Goal: Task Accomplishment & Management: Manage account settings

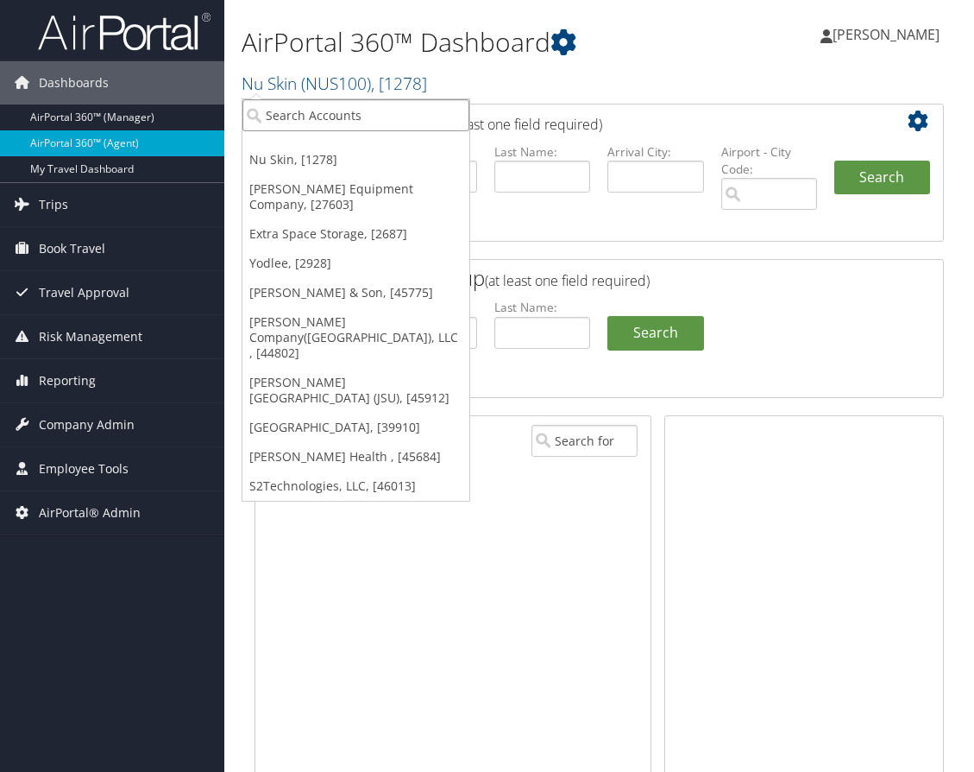
click at [321, 111] on input "search" at bounding box center [356, 115] width 227 height 32
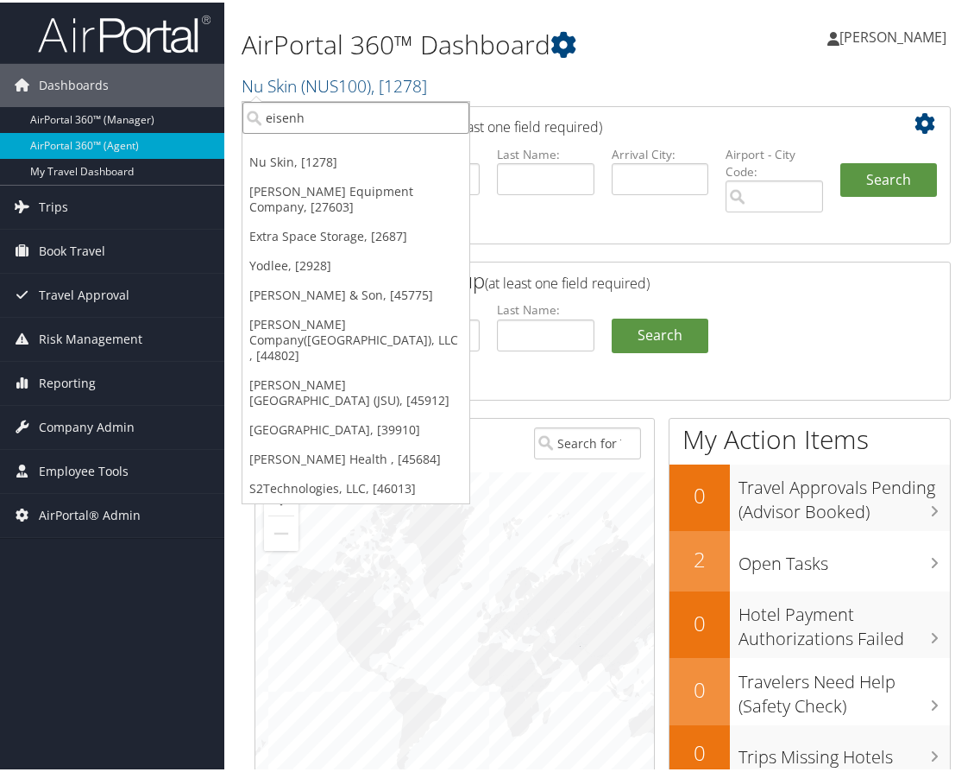
type input "eisenho"
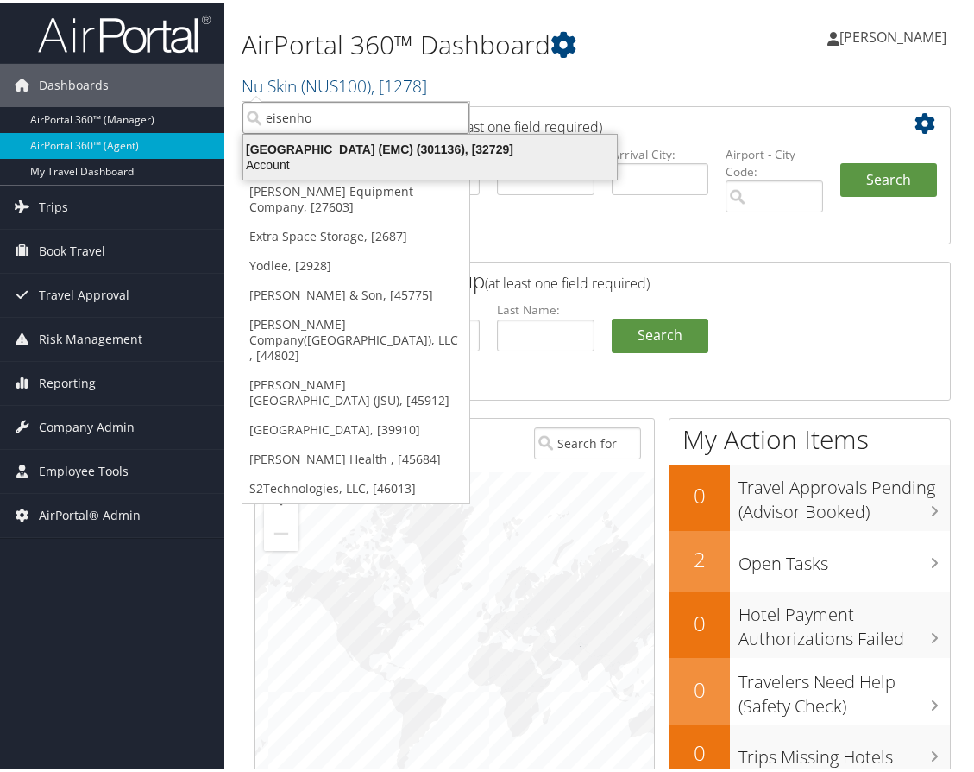
click at [319, 155] on div "Account" at bounding box center [430, 162] width 394 height 16
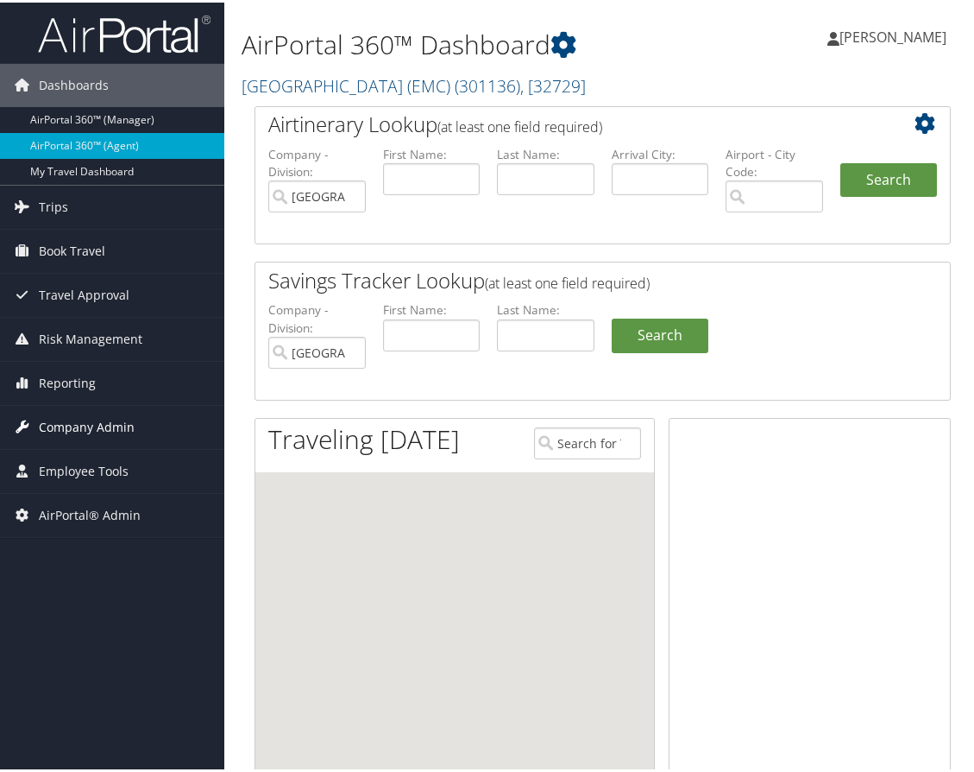
click at [117, 417] on span "Company Admin" at bounding box center [87, 424] width 96 height 43
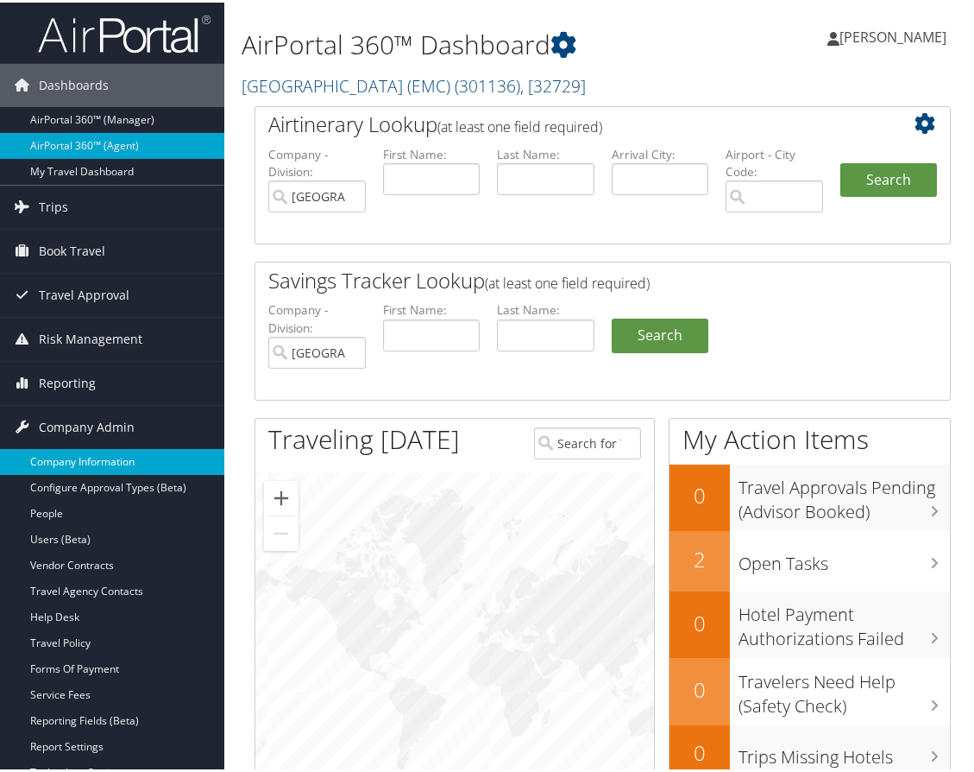
click at [110, 456] on link "Company Information" at bounding box center [112, 459] width 224 height 26
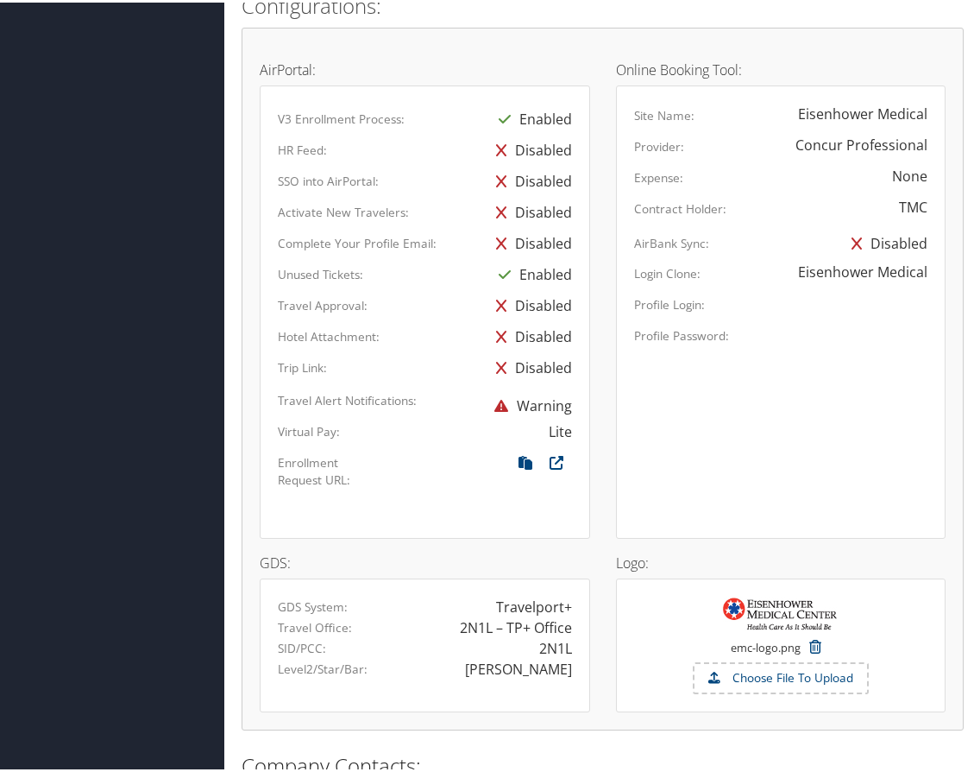
scroll to position [1036, 0]
